Goal: Transaction & Acquisition: Purchase product/service

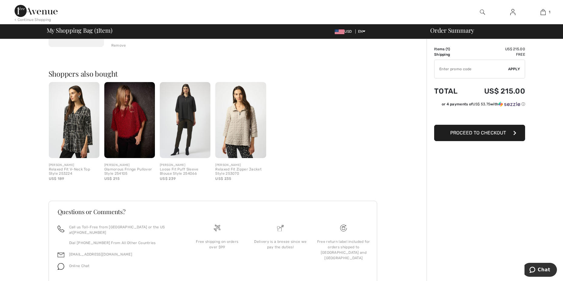
scroll to position [140, 0]
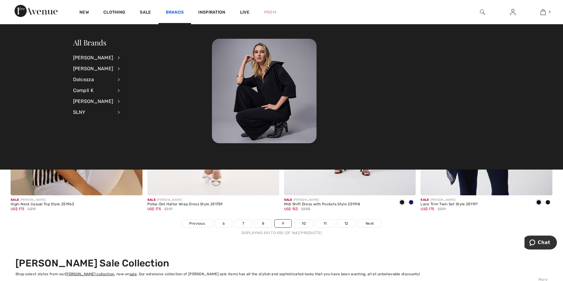
click at [180, 14] on link "Brands" at bounding box center [175, 13] width 18 height 6
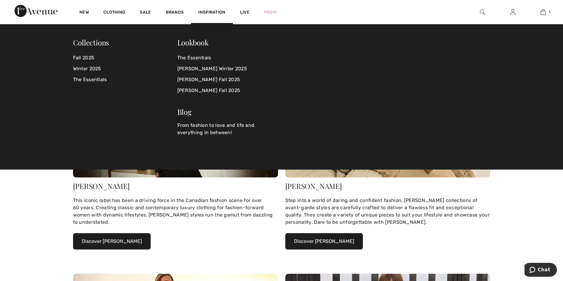
click at [211, 12] on span "Inspiration" at bounding box center [211, 13] width 27 height 6
click at [211, 9] on div "Inspiration" at bounding box center [212, 12] width 42 height 24
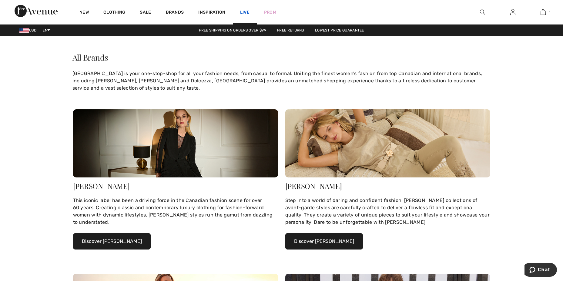
click at [245, 10] on link "Live" at bounding box center [244, 12] width 9 height 6
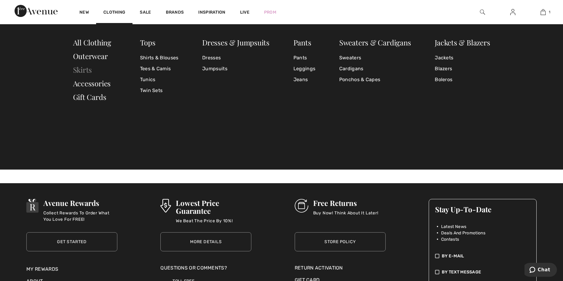
click at [85, 70] on link "Skirts" at bounding box center [82, 70] width 19 height 10
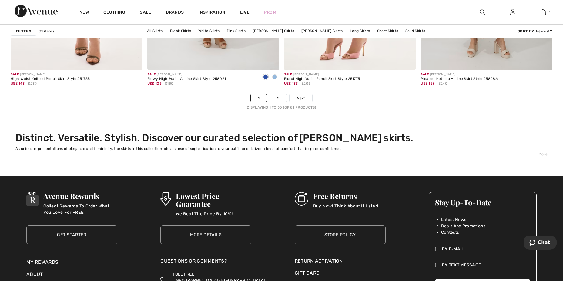
scroll to position [3465, 0]
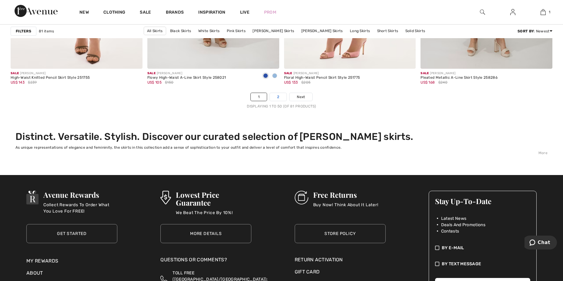
click at [276, 95] on link "2" at bounding box center [278, 97] width 17 height 8
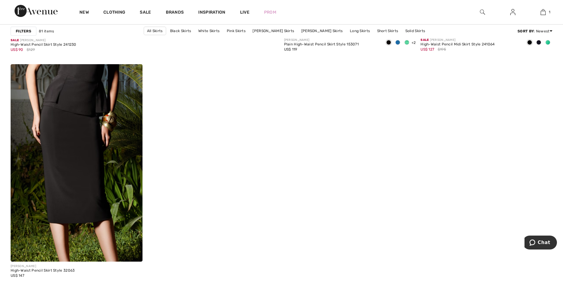
scroll to position [2297, 0]
